Goal: Information Seeking & Learning: Learn about a topic

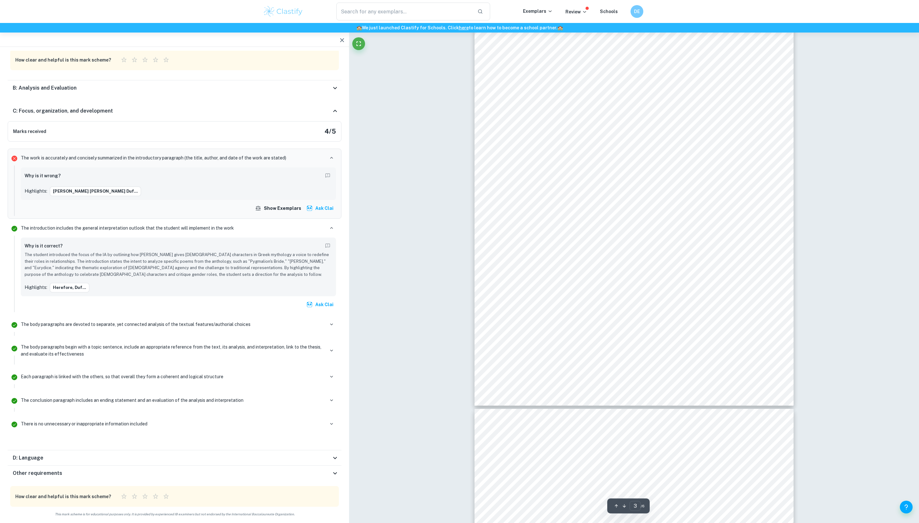
scroll to position [970, 0]
drag, startPoint x: 757, startPoint y: 437, endPoint x: 513, endPoint y: 69, distance: 441.5
click at [513, 69] on div "and diction in ‘act’ explains [PERSON_NAME]’s behaviour. ‘Act’ refers to [PERSO…" at bounding box center [634, 252] width 319 height 451
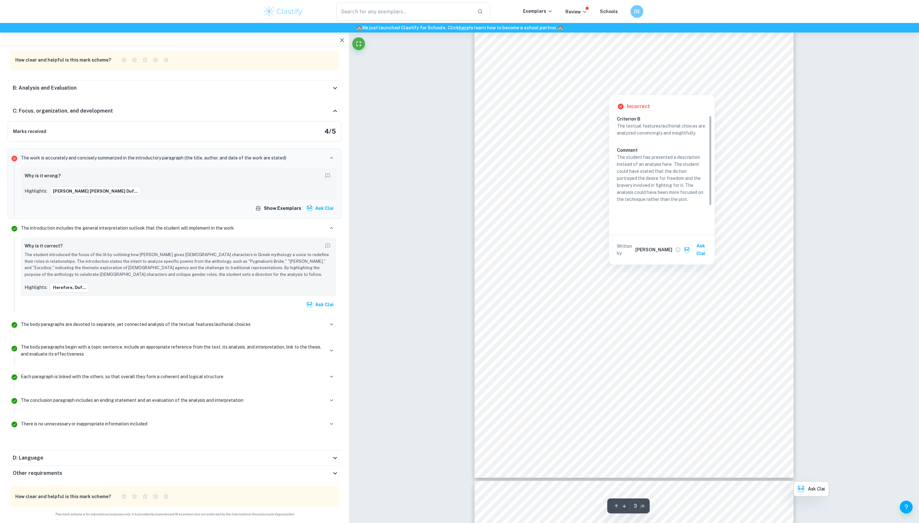
copy span
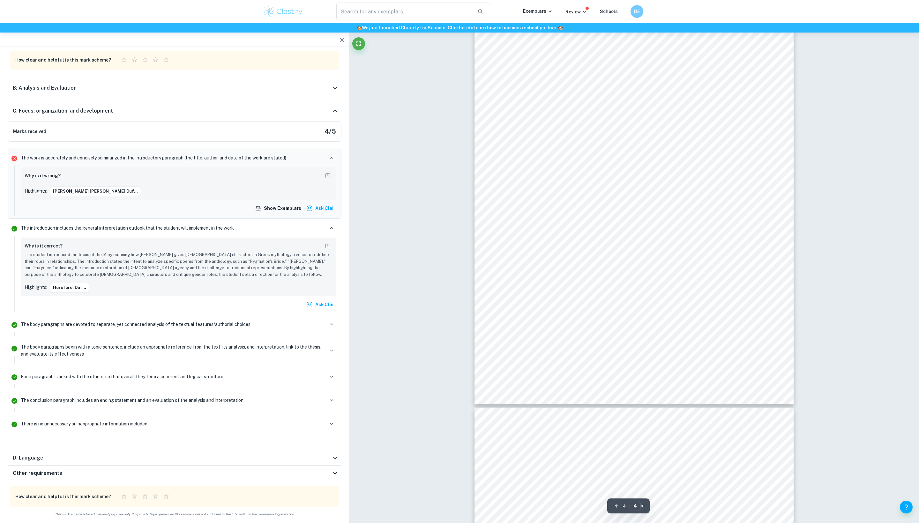
scroll to position [1547, 0]
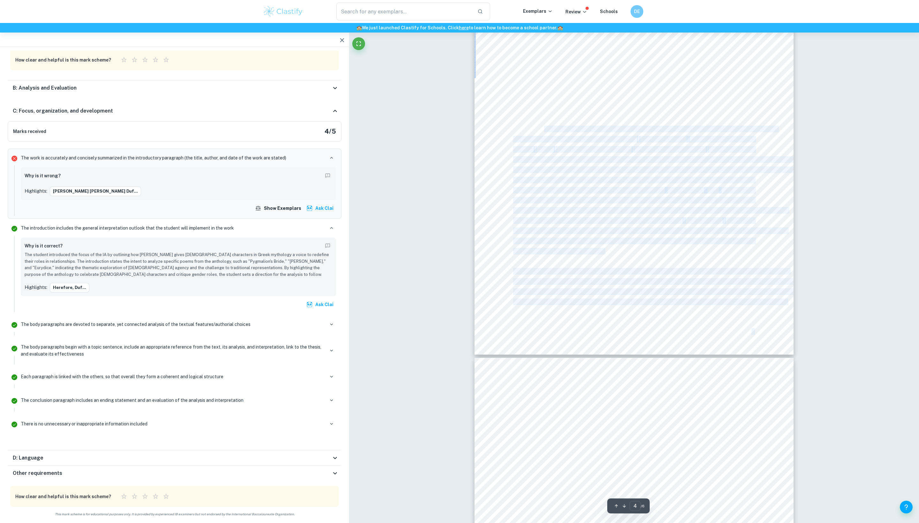
drag, startPoint x: 647, startPoint y: 415, endPoint x: 535, endPoint y: 130, distance: 306.6
click at [535, 130] on span "[PERSON_NAME] recounts and directly addresses the readers that if she had the c…" at bounding box center [645, 129] width 265 height 6
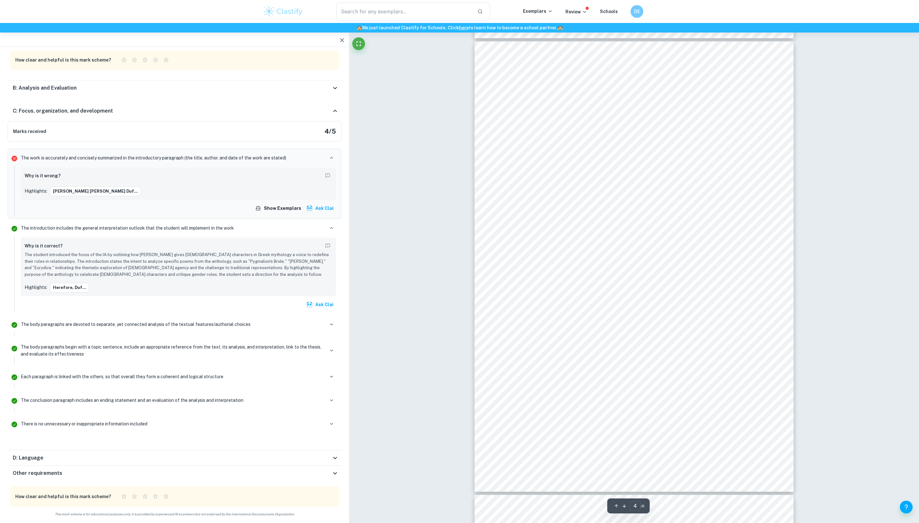
scroll to position [1375, 0]
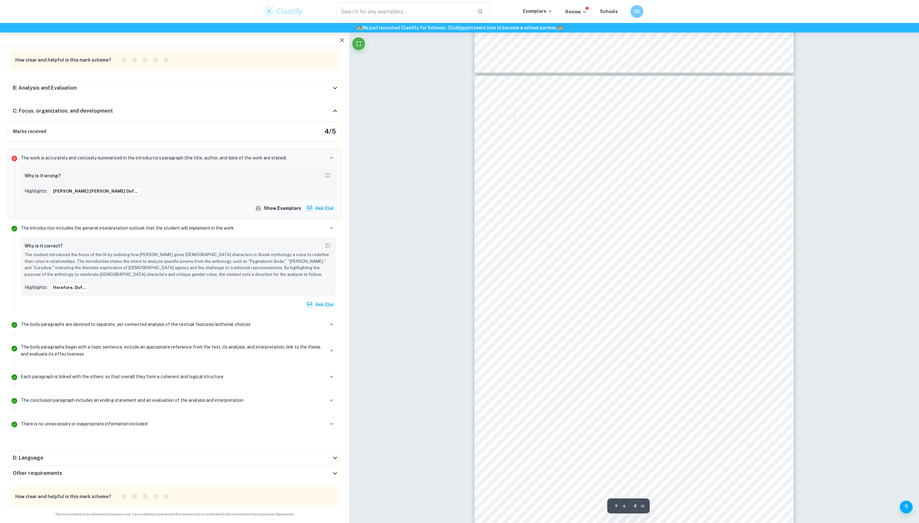
drag, startPoint x: 511, startPoint y: 117, endPoint x: 515, endPoint y: 117, distance: 4.5
click at [515, 117] on div "character’s experience. [PERSON_NAME]’s Metamorphoses focuses on the poet [PERS…" at bounding box center [634, 301] width 319 height 451
copy span "c"
click at [582, 273] on div "character’s experience. [PERSON_NAME]’s Metamorphoses focuses on the poet [PERS…" at bounding box center [634, 301] width 319 height 451
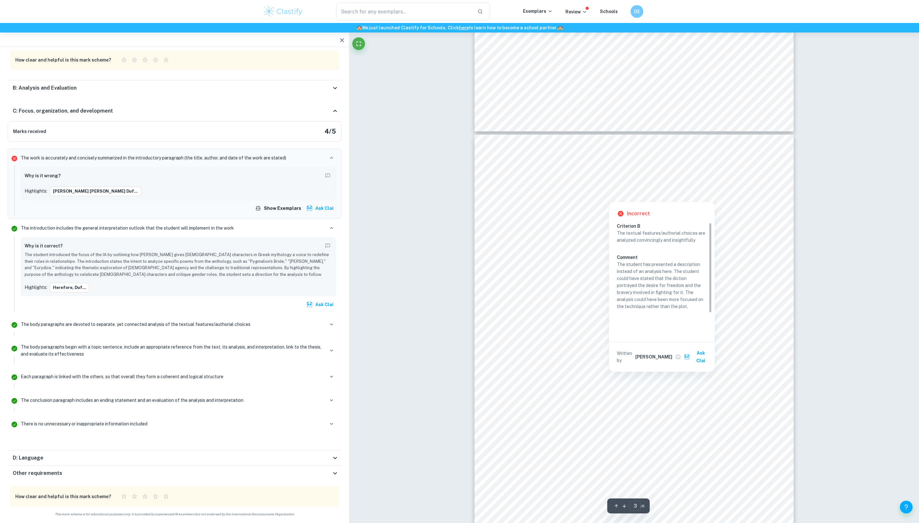
scroll to position [872, 0]
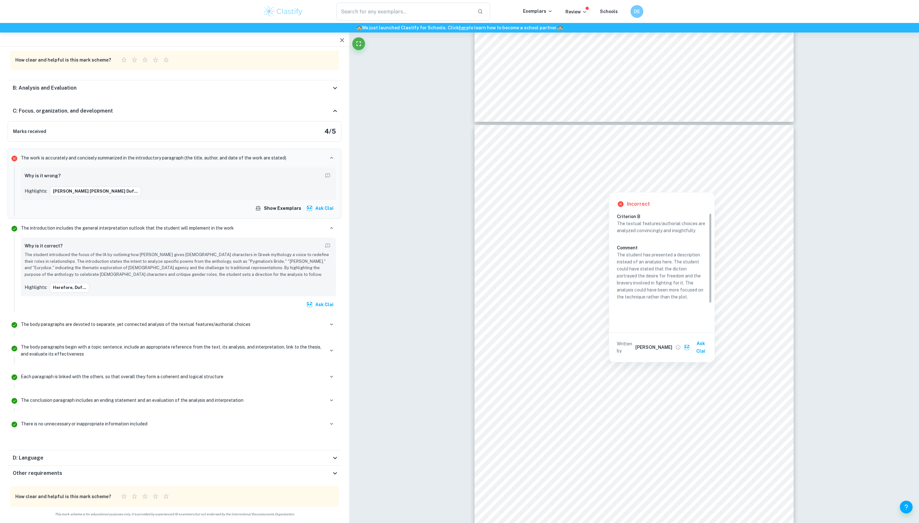
click at [619, 172] on div at bounding box center [659, 169] width 191 height 11
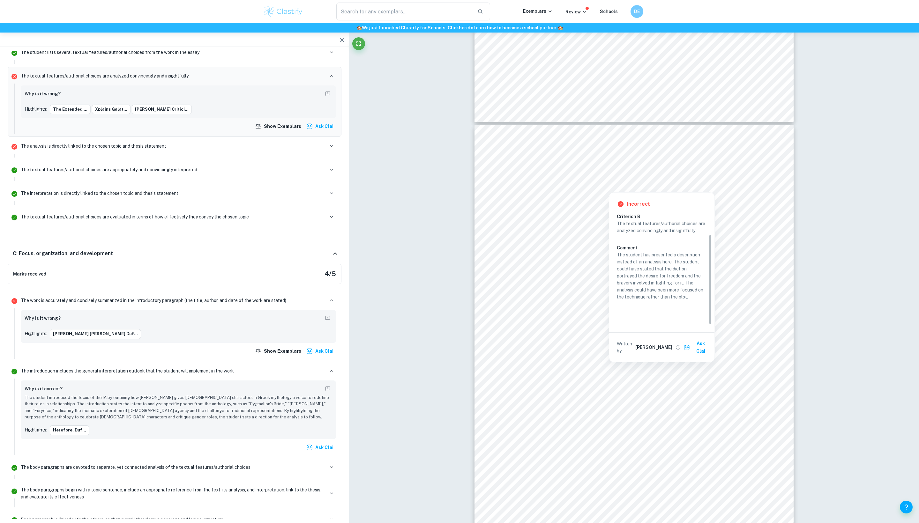
scroll to position [26, 0]
drag, startPoint x: 648, startPoint y: 274, endPoint x: 704, endPoint y: 292, distance: 58.3
click at [704, 292] on p "The student has presented a description instead of an analysis here. The studen…" at bounding box center [662, 275] width 90 height 49
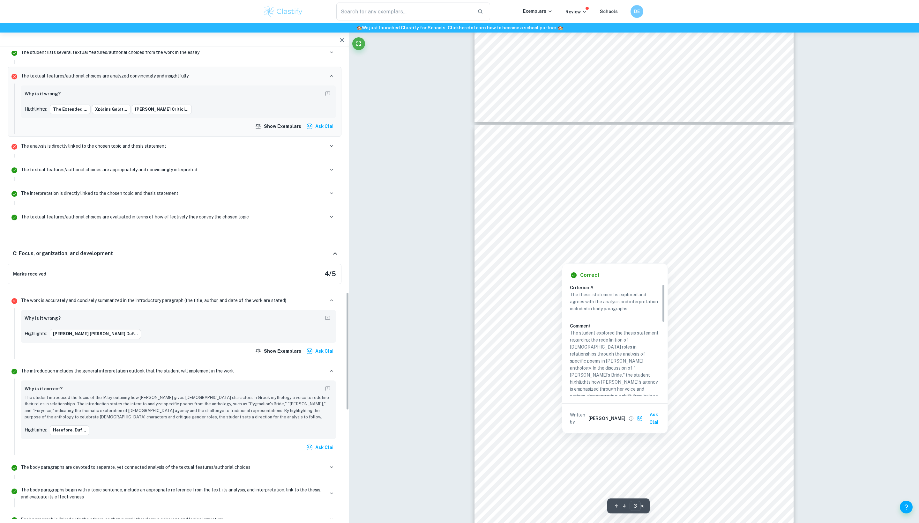
scroll to position [959, 0]
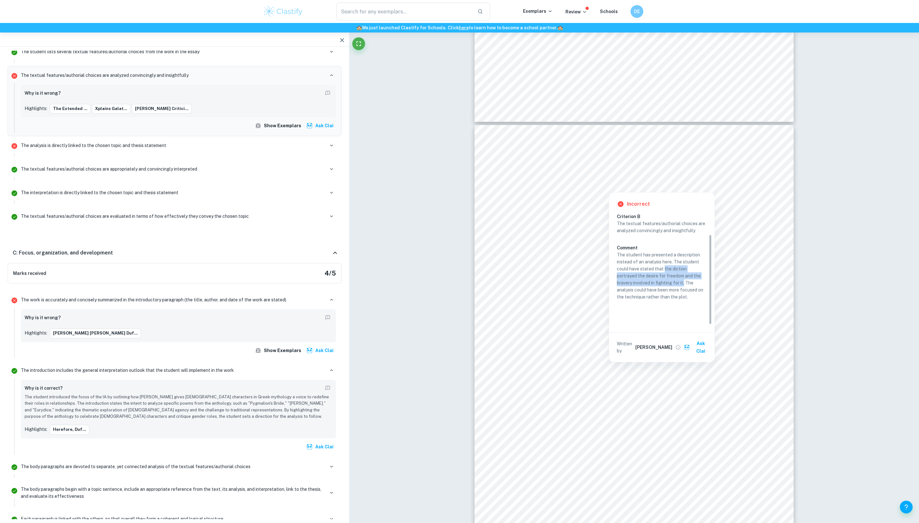
drag, startPoint x: 648, startPoint y: 274, endPoint x: 705, endPoint y: 294, distance: 59.5
click at [705, 294] on p "The student has presented a description instead of an analysis here. The studen…" at bounding box center [662, 275] width 90 height 49
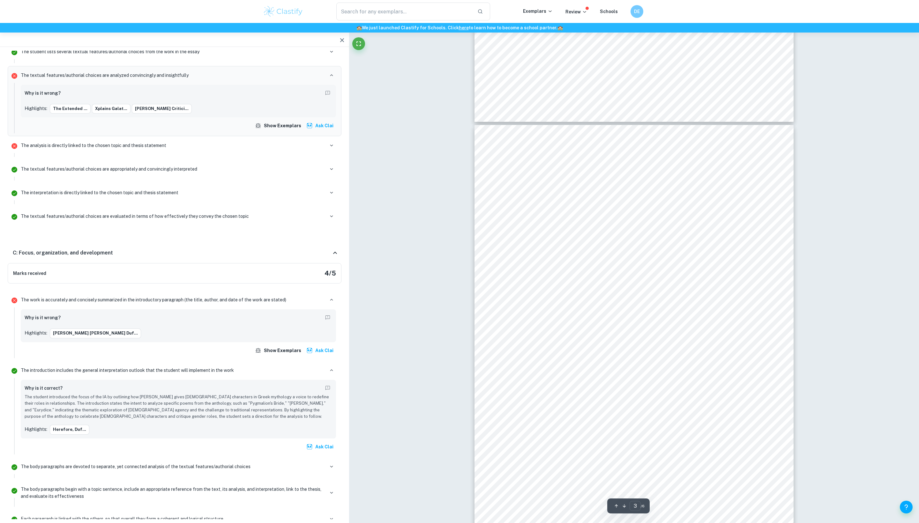
copy p "the diction portrayed the desire for freedom and the bravery involved in fighti…"
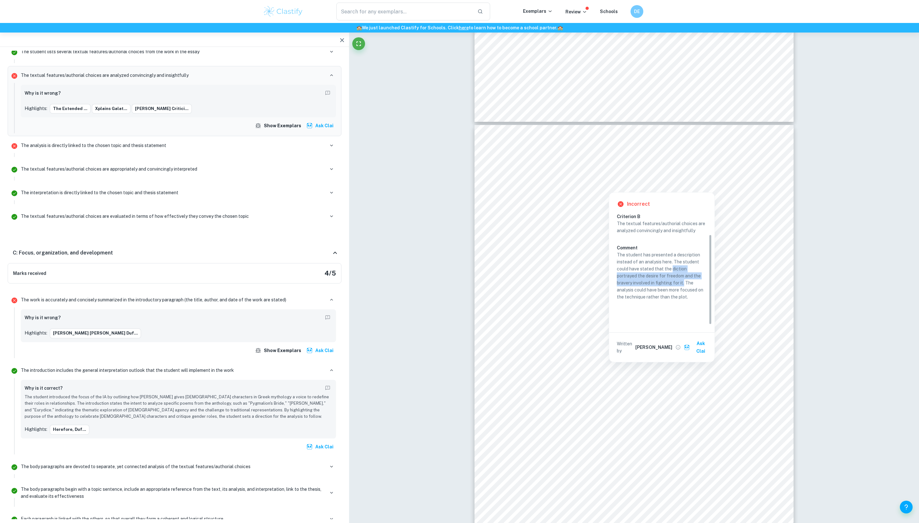
copy p "diction portrayed the desire for freedom and the bravery involved in fighting f…"
drag, startPoint x: 659, startPoint y: 273, endPoint x: 706, endPoint y: 293, distance: 51.5
click at [706, 293] on p "The student has presented a description instead of an analysis here. The studen…" at bounding box center [662, 275] width 90 height 49
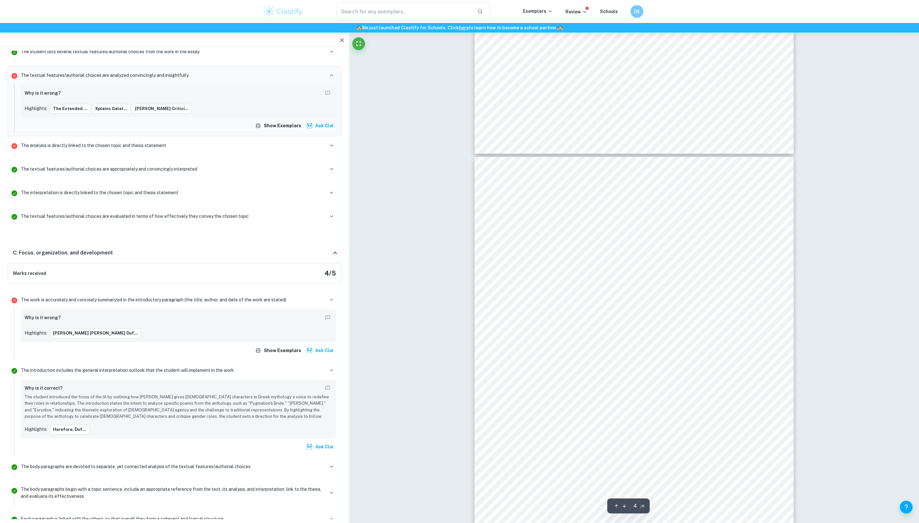
scroll to position [1460, 0]
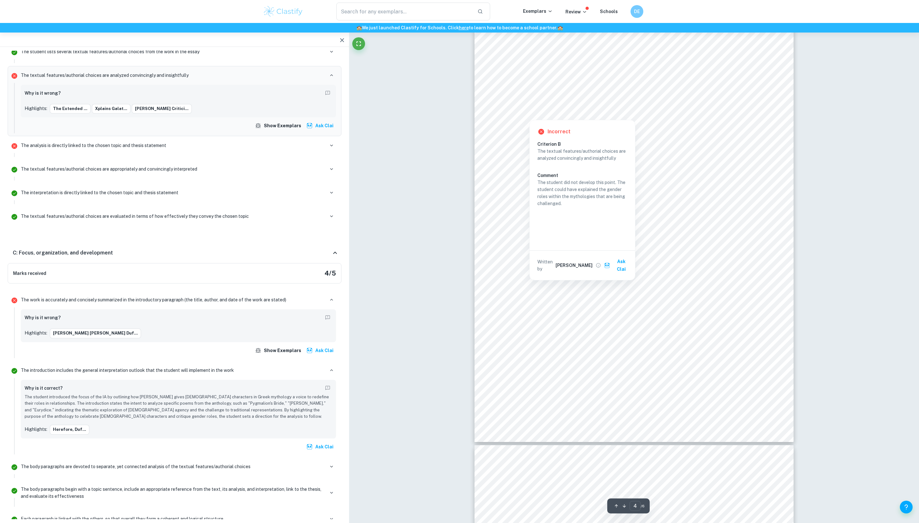
click at [699, 105] on div at bounding box center [678, 107] width 153 height 10
click at [701, 104] on div at bounding box center [678, 107] width 153 height 10
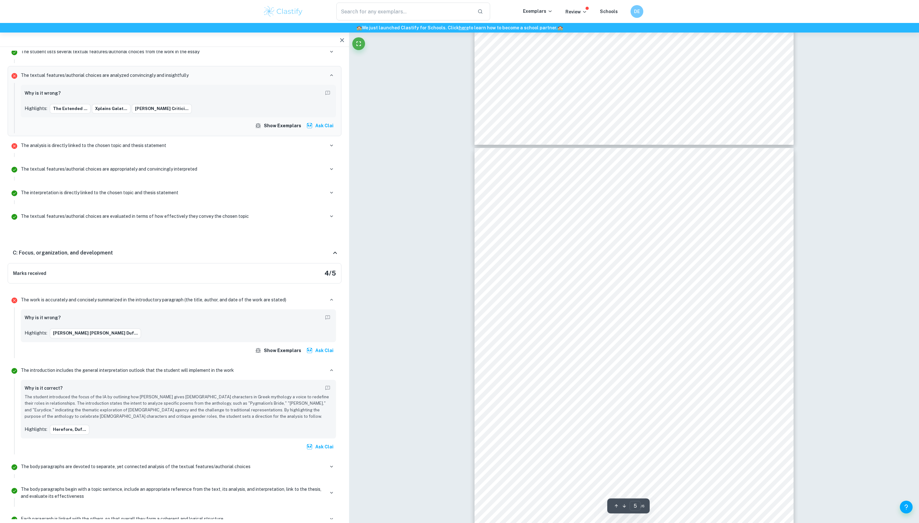
scroll to position [1758, 0]
drag, startPoint x: 649, startPoint y: 202, endPoint x: 514, endPoint y: 188, distance: 136.0
click at [514, 188] on div "succeeded in fulfilling her purpose of celebrating [DEMOGRAPHIC_DATA] character…" at bounding box center [634, 372] width 319 height 451
copy span
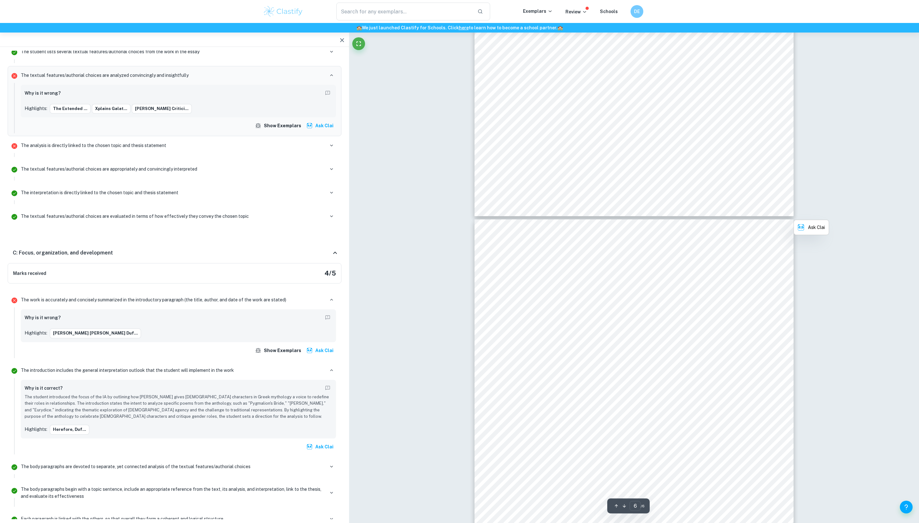
scroll to position [2167, 0]
drag, startPoint x: 509, startPoint y: 232, endPoint x: 513, endPoint y: 233, distance: 3.9
click at [513, 233] on div "Bibliography The World’s Wife by [PERSON_NAME] [PERSON_NAME] New Edition (2010)…" at bounding box center [634, 417] width 319 height 451
copy span
click at [530, 196] on div "succeeded in fulfilling her purpose of celebrating [DEMOGRAPHIC_DATA] character…" at bounding box center [634, 58] width 319 height 451
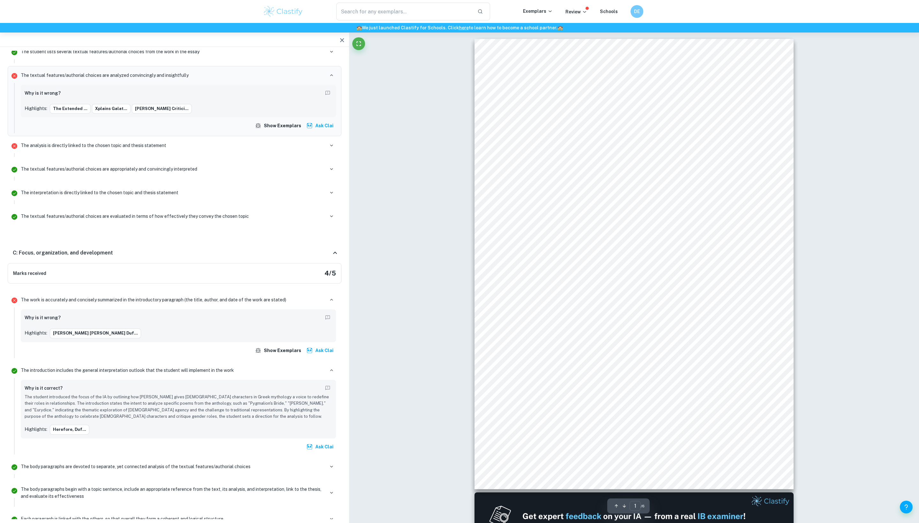
scroll to position [0, 0]
click at [589, 199] on div "International Baccalaureate Exam Session: [DATE] HL English A Literature Essay …" at bounding box center [634, 264] width 319 height 451
drag, startPoint x: 592, startPoint y: 200, endPoint x: 689, endPoint y: 252, distance: 109.7
click at [689, 252] on div "International Baccalaureate Exam Session: [DATE] HL English A Literature Essay …" at bounding box center [634, 264] width 319 height 451
copy span "I"
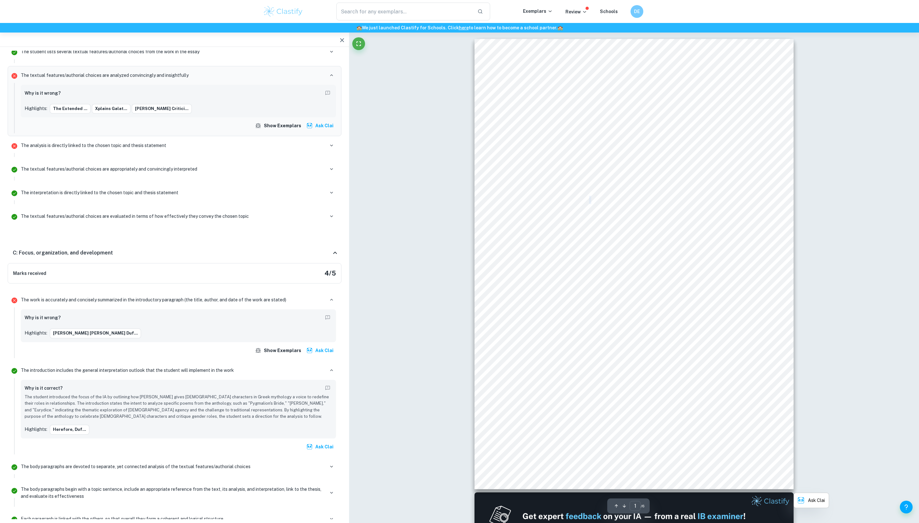
copy span "I"
click at [545, 249] on div "International Baccalaureate Exam Session: [DATE] HL English A Literature Essay …" at bounding box center [634, 264] width 319 height 451
